Goal: Information Seeking & Learning: Check status

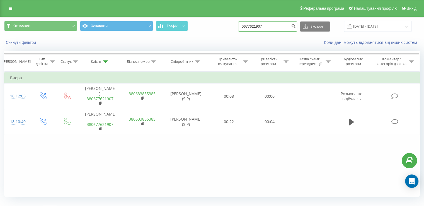
click at [270, 24] on input "0677621907" at bounding box center [267, 26] width 59 height 10
click at [296, 25] on icon "submit" at bounding box center [293, 25] width 5 height 3
